Goal: Check status: Check status

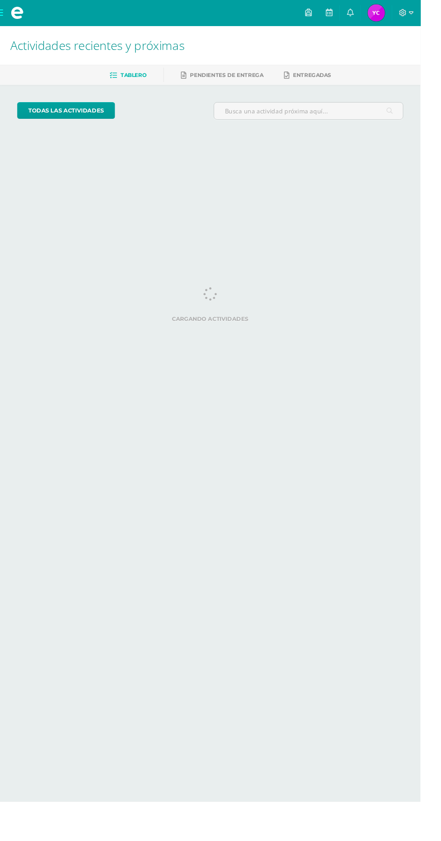
click at [405, 13] on span "[MEDICAL_DATA][PERSON_NAME] Mi Perfil" at bounding box center [395, 14] width 22 height 18
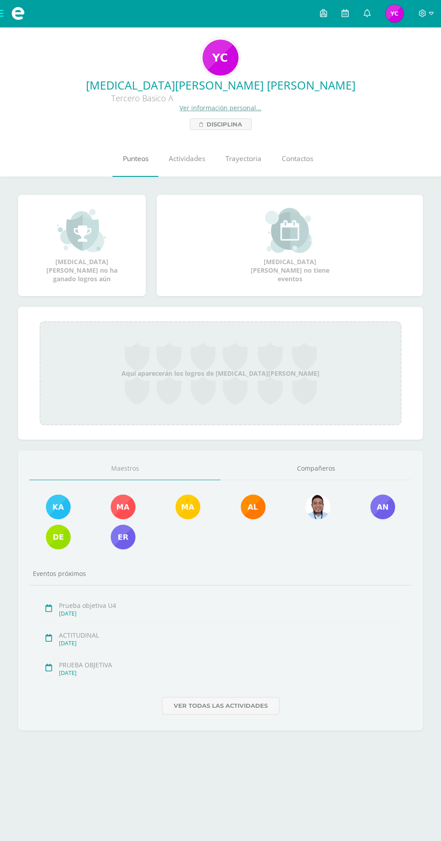
click at [124, 150] on link "Punteos" at bounding box center [136, 159] width 46 height 36
